Goal: Find specific page/section: Find specific page/section

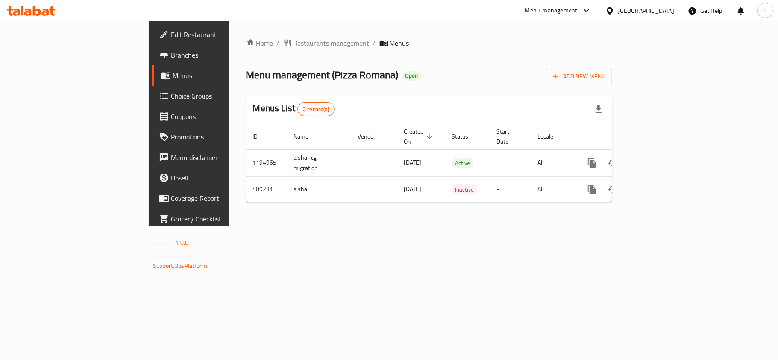
click at [40, 13] on icon at bounding box center [37, 11] width 8 height 10
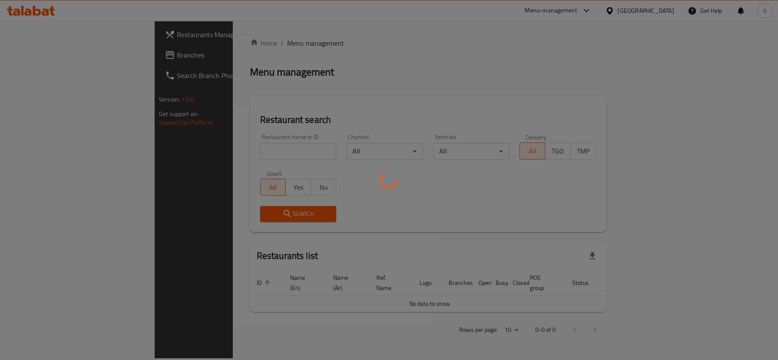
click at [65, 57] on div at bounding box center [389, 180] width 778 height 360
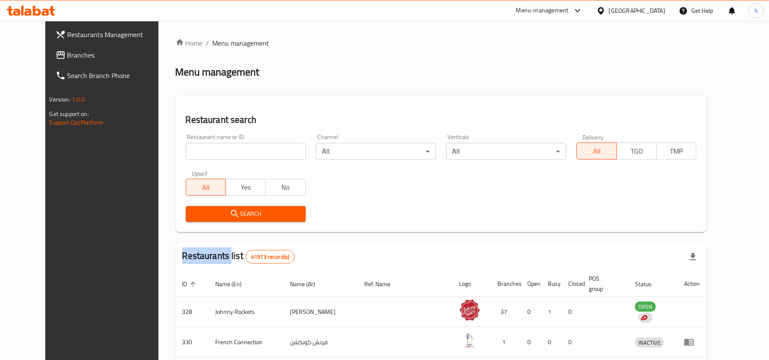
click at [65, 57] on div at bounding box center [384, 180] width 769 height 360
click at [67, 57] on span "Branches" at bounding box center [117, 55] width 100 height 10
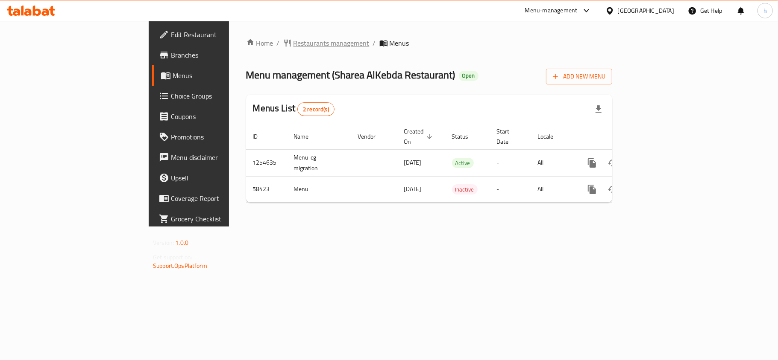
click at [293, 40] on span "Restaurants management" at bounding box center [331, 43] width 76 height 10
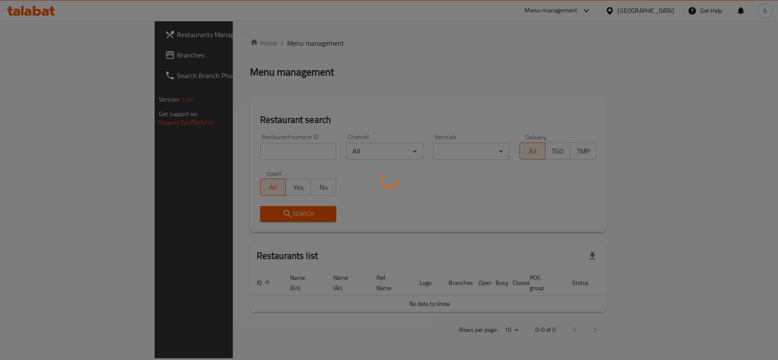
click at [249, 151] on div at bounding box center [389, 180] width 778 height 360
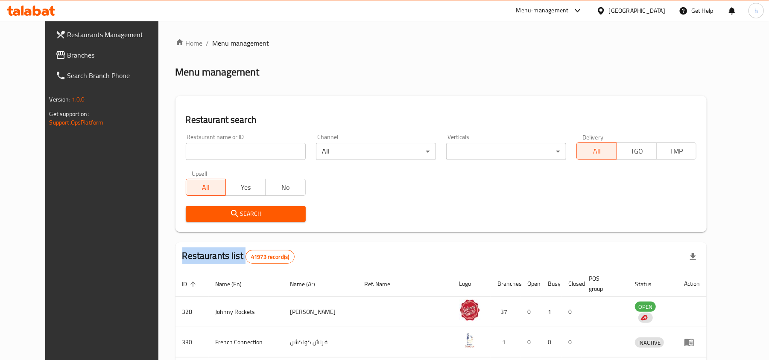
click at [249, 151] on div "Home / Menu management Menu management Restaurant search Restaurant name or ID …" at bounding box center [442, 316] width 532 height 557
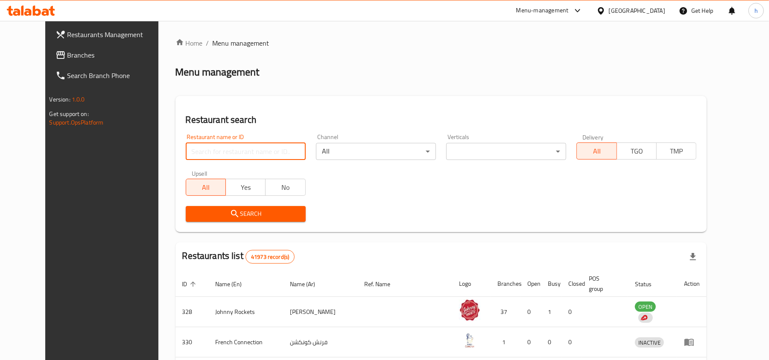
drag, startPoint x: 249, startPoint y: 151, endPoint x: 246, endPoint y: 157, distance: 6.7
click at [249, 151] on input "search" at bounding box center [246, 151] width 120 height 17
paste input "28462"
type input "28462"
click at [197, 219] on span "Search" at bounding box center [246, 214] width 106 height 11
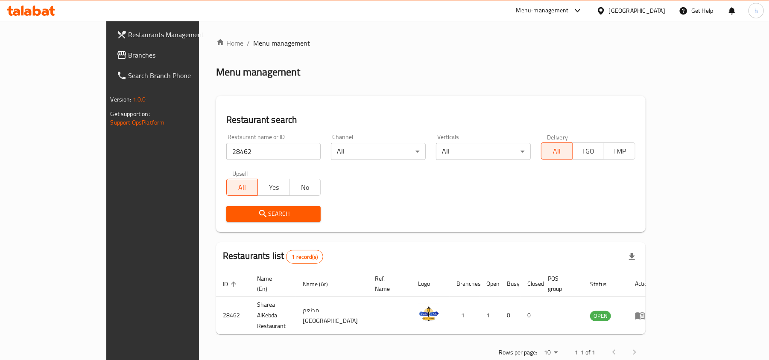
click at [648, 14] on div "[GEOGRAPHIC_DATA]" at bounding box center [637, 10] width 56 height 9
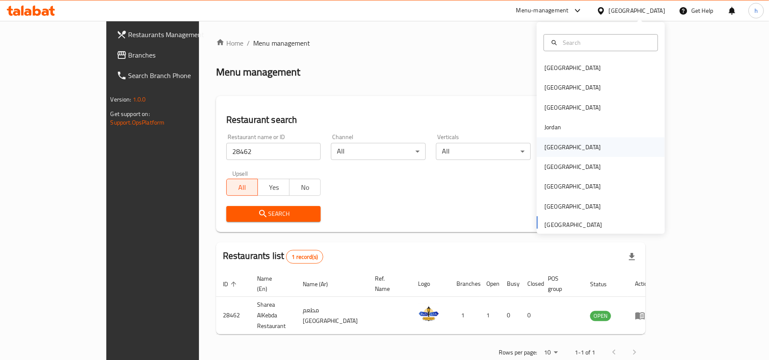
click at [564, 149] on div "Kuwait" at bounding box center [601, 148] width 128 height 20
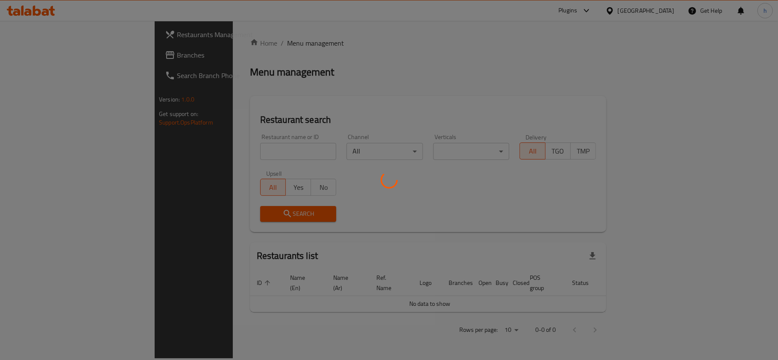
click at [41, 52] on div at bounding box center [389, 180] width 778 height 360
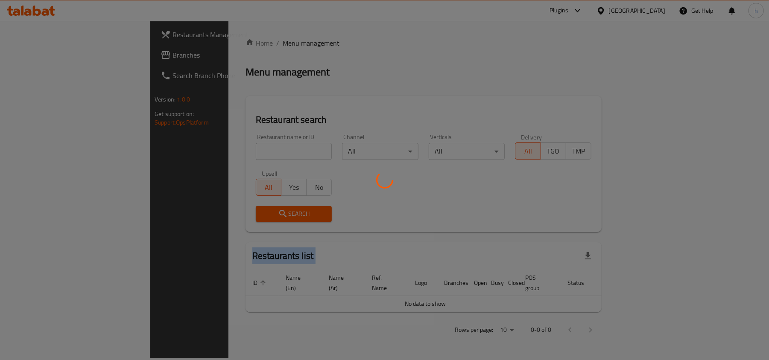
click at [41, 52] on div at bounding box center [384, 180] width 769 height 360
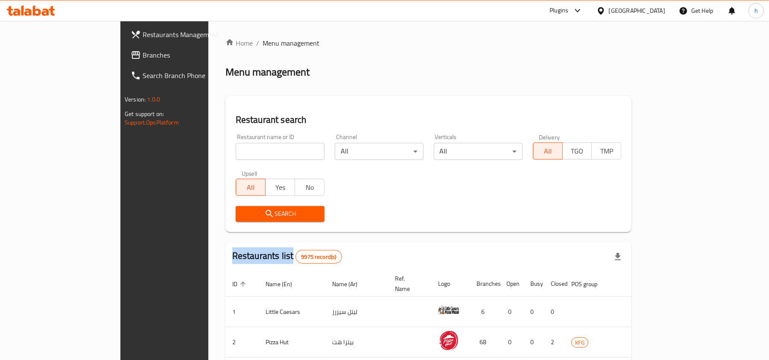
click at [143, 52] on span "Branches" at bounding box center [193, 55] width 100 height 10
